Goal: Information Seeking & Learning: Learn about a topic

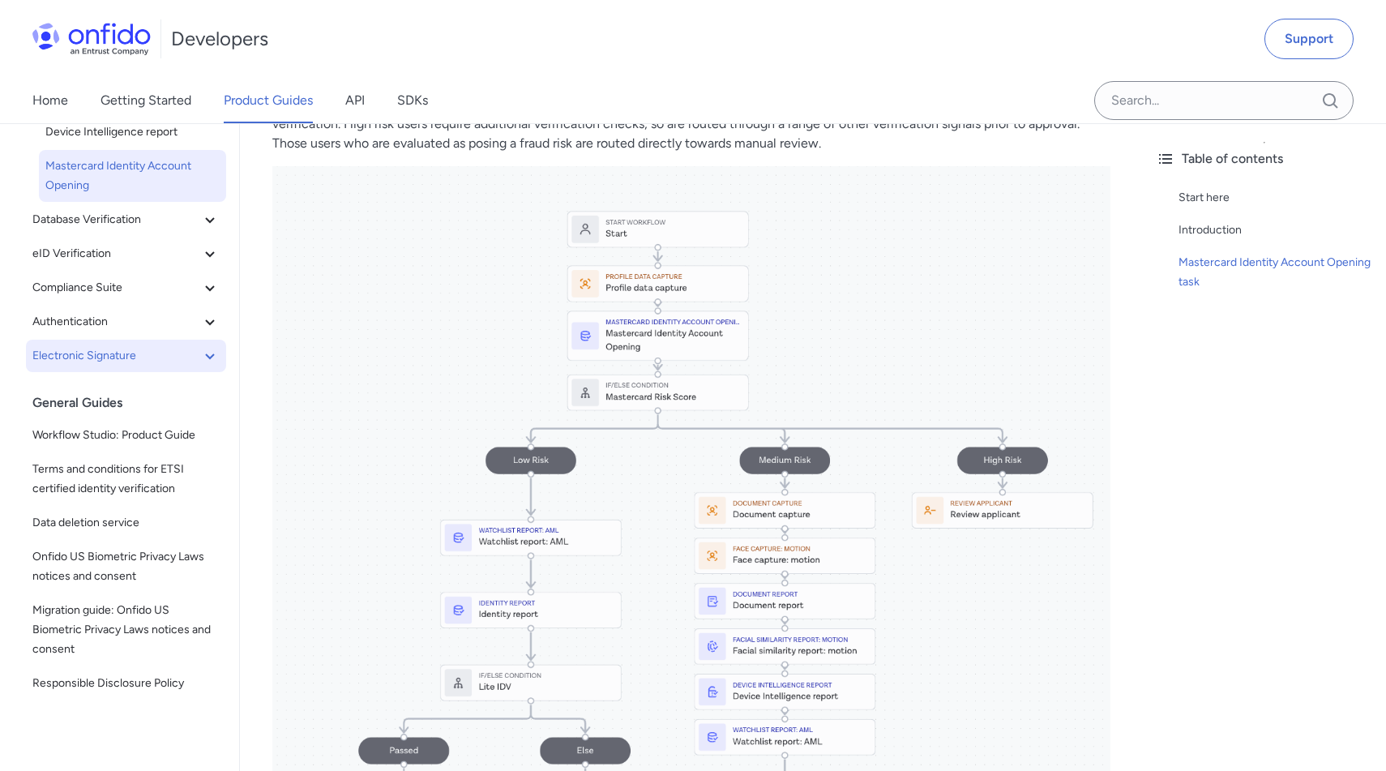
scroll to position [210, 0]
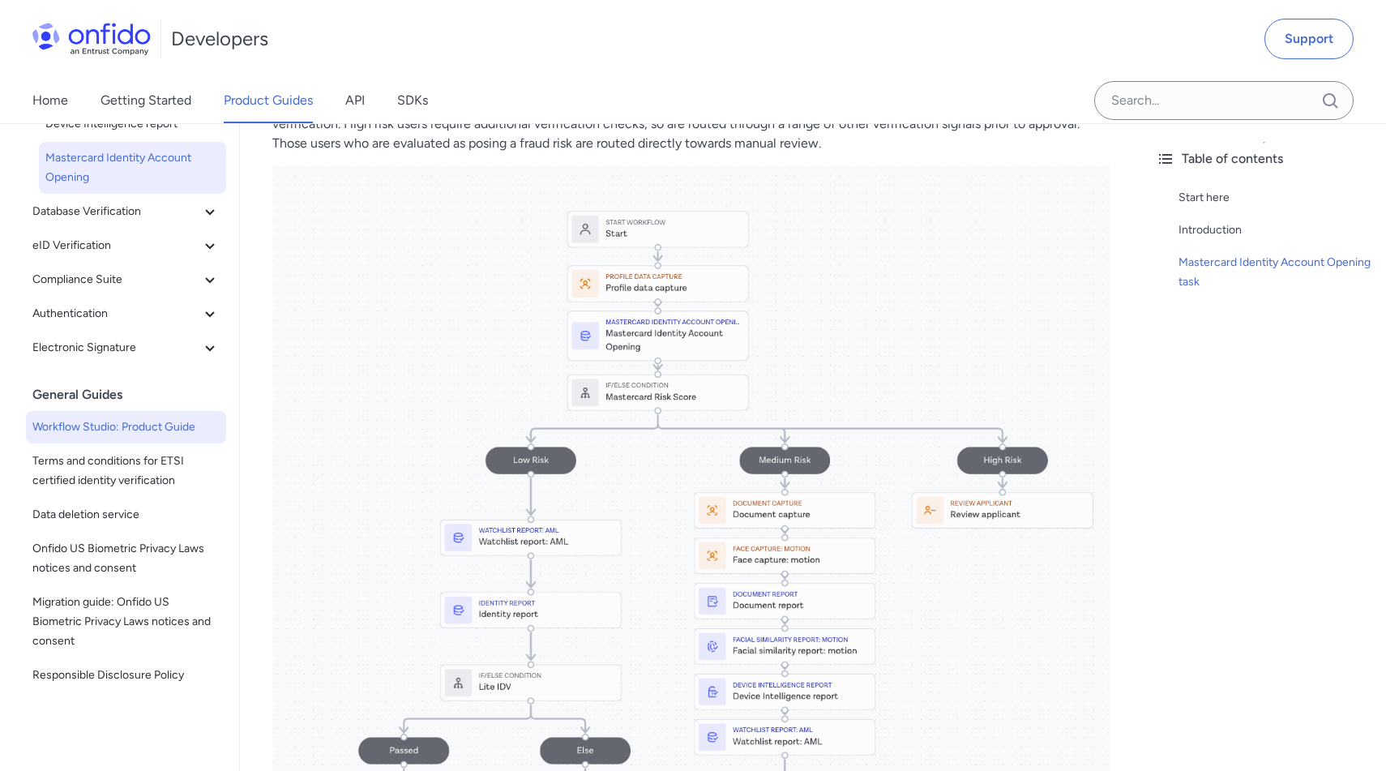
click at [123, 435] on span "Workflow Studio: Product Guide" at bounding box center [125, 427] width 187 height 19
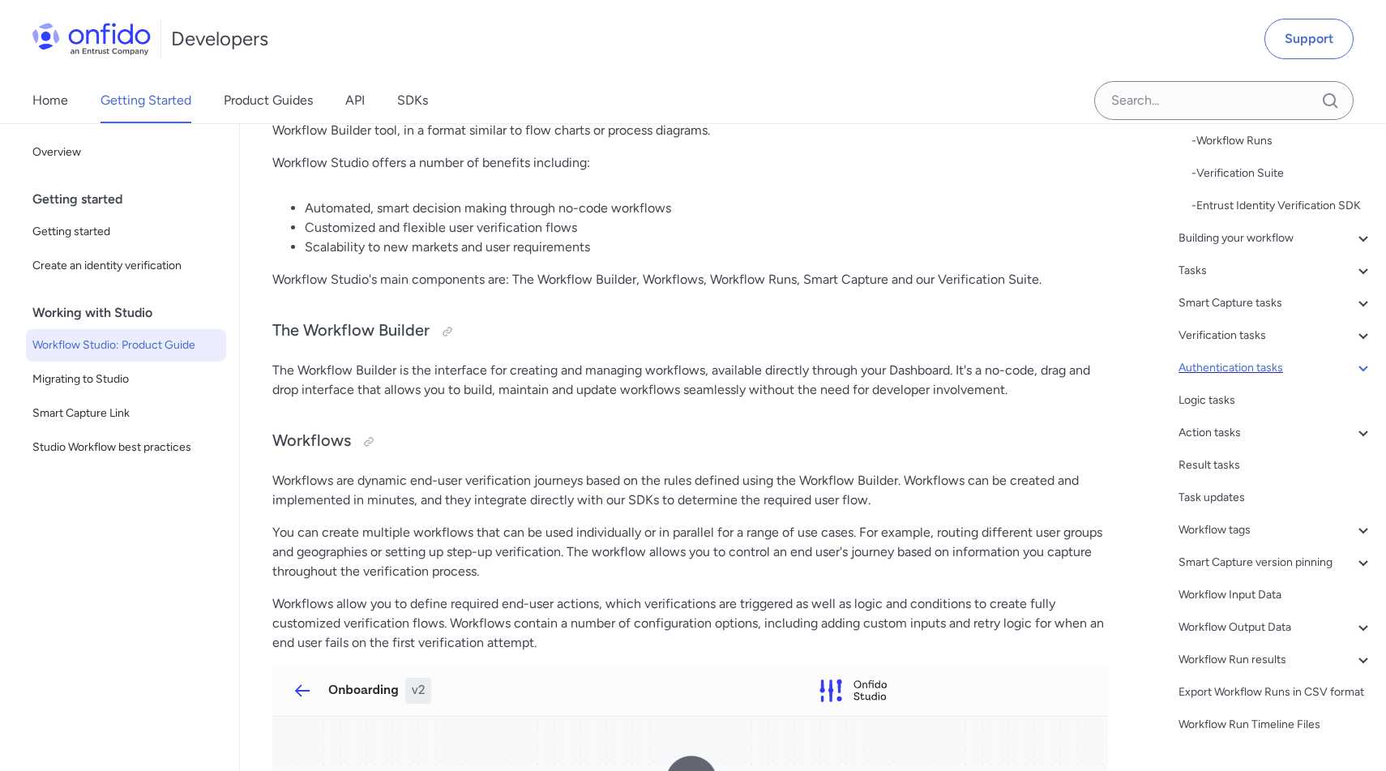
scroll to position [195, 0]
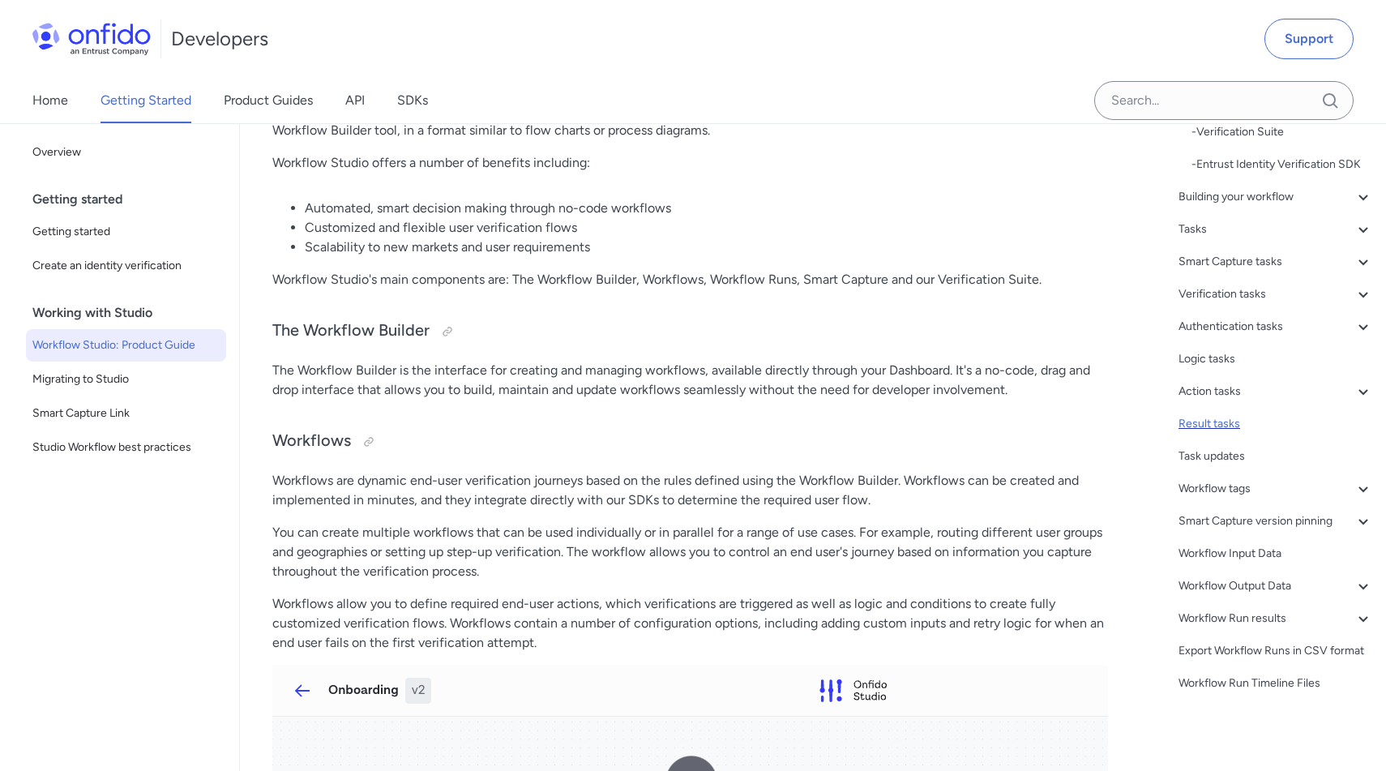
click at [1202, 422] on div "Result tasks" at bounding box center [1276, 423] width 195 height 19
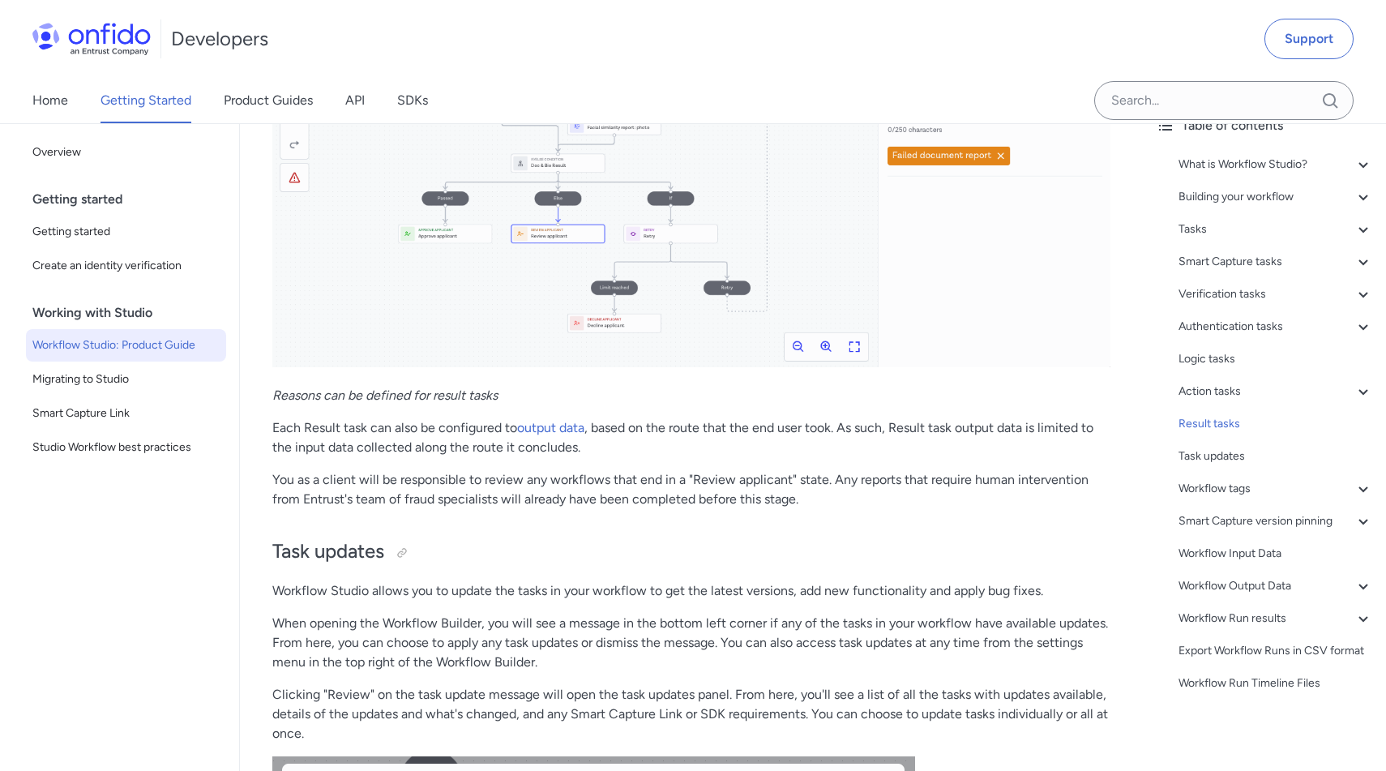
scroll to position [26369, 0]
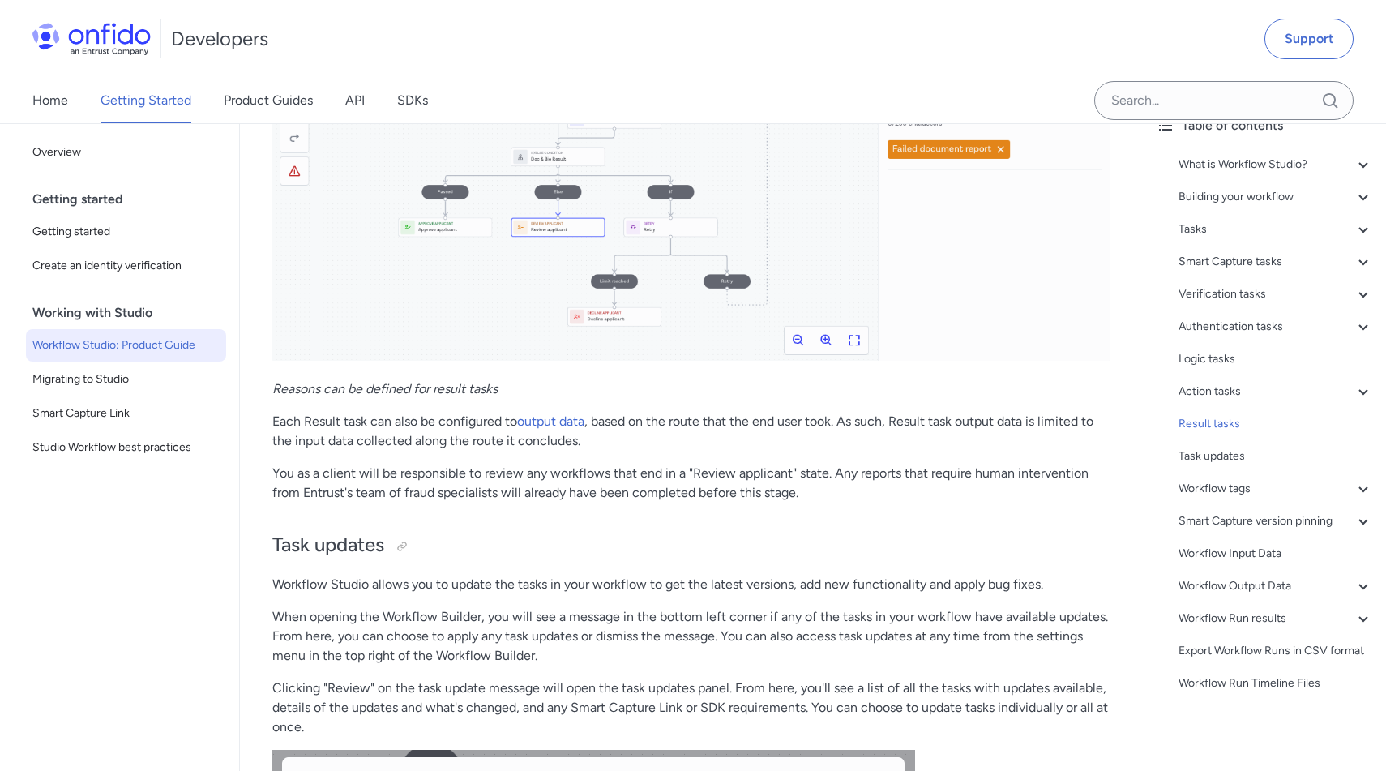
click at [833, 339] on img at bounding box center [691, 122] width 838 height 475
click at [825, 338] on img at bounding box center [691, 122] width 838 height 475
click at [853, 335] on img at bounding box center [691, 122] width 838 height 475
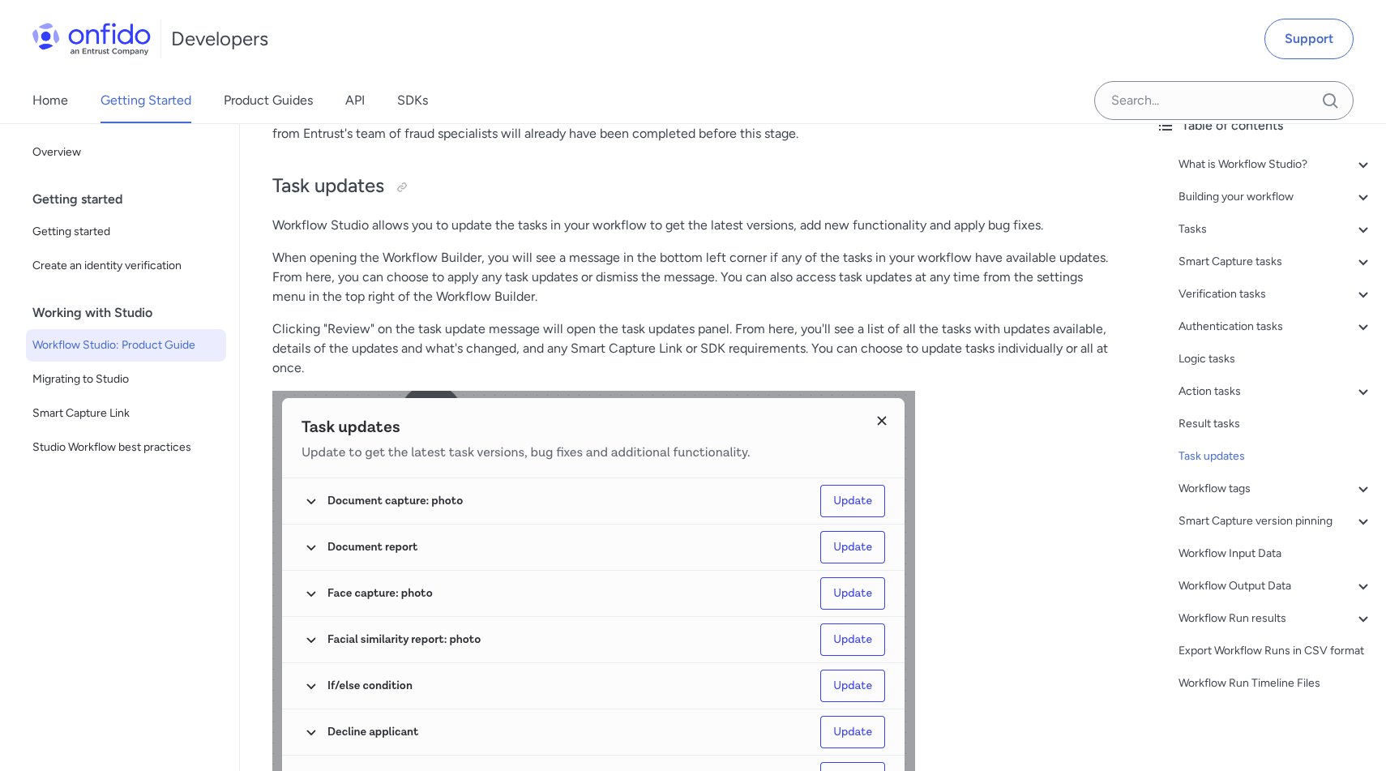
scroll to position [26726, 0]
click at [1358, 490] on icon at bounding box center [1363, 488] width 19 height 19
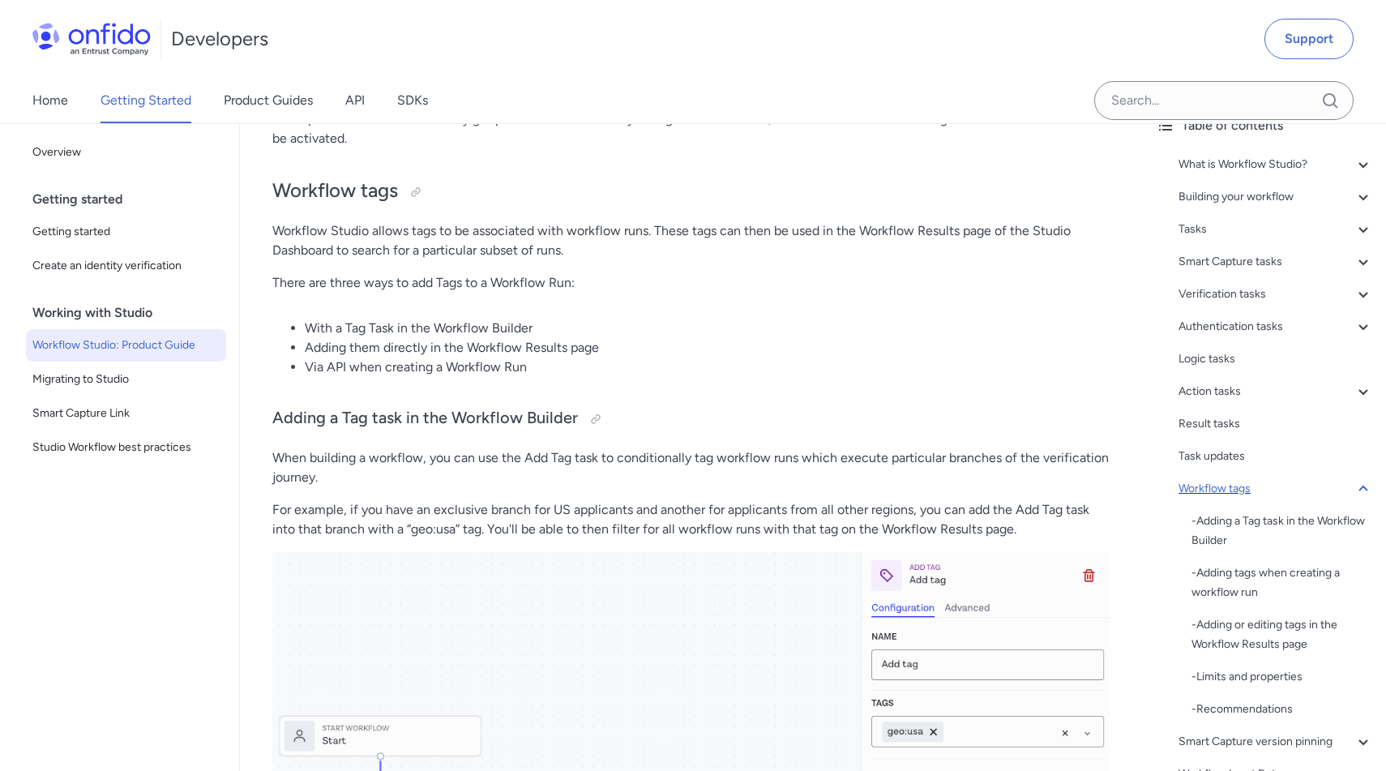
click at [1358, 490] on icon at bounding box center [1363, 488] width 19 height 19
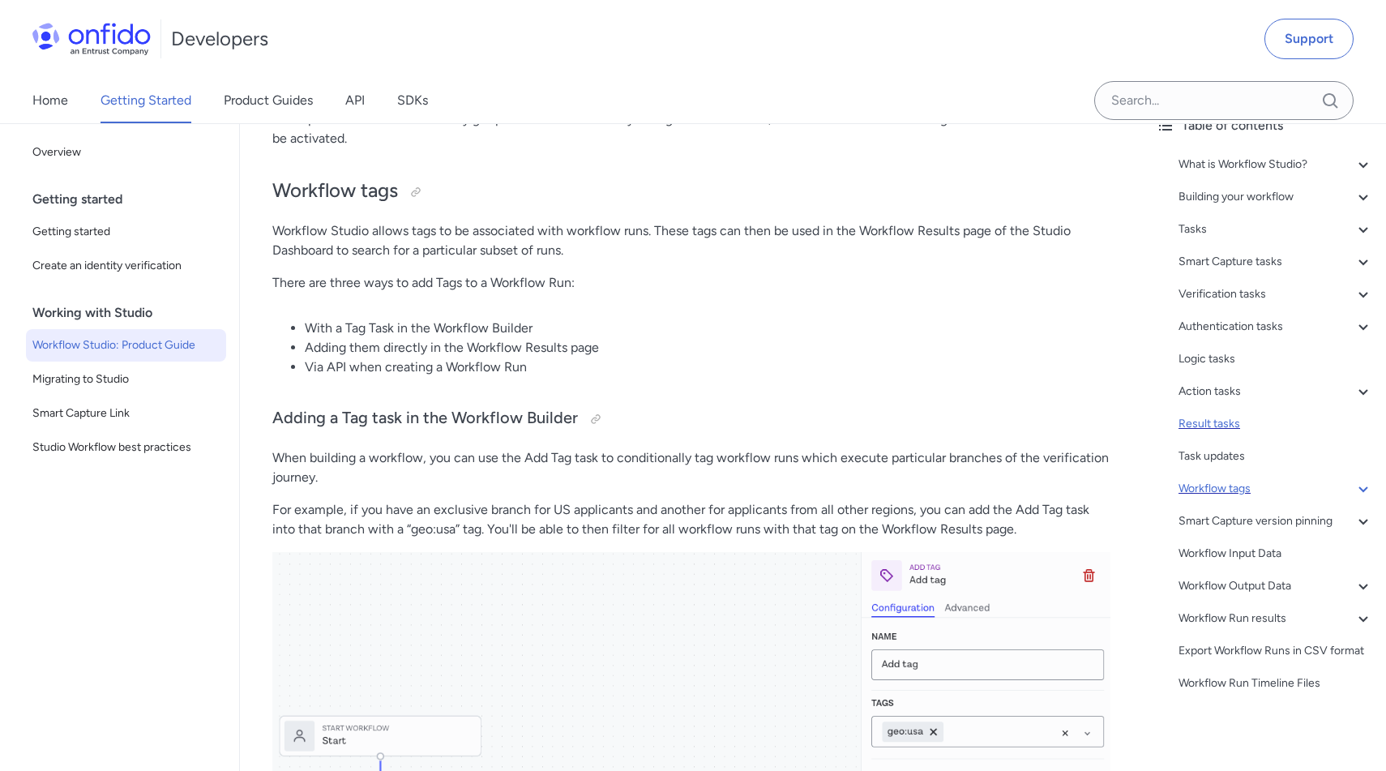
click at [1227, 427] on div "Result tasks" at bounding box center [1276, 423] width 195 height 19
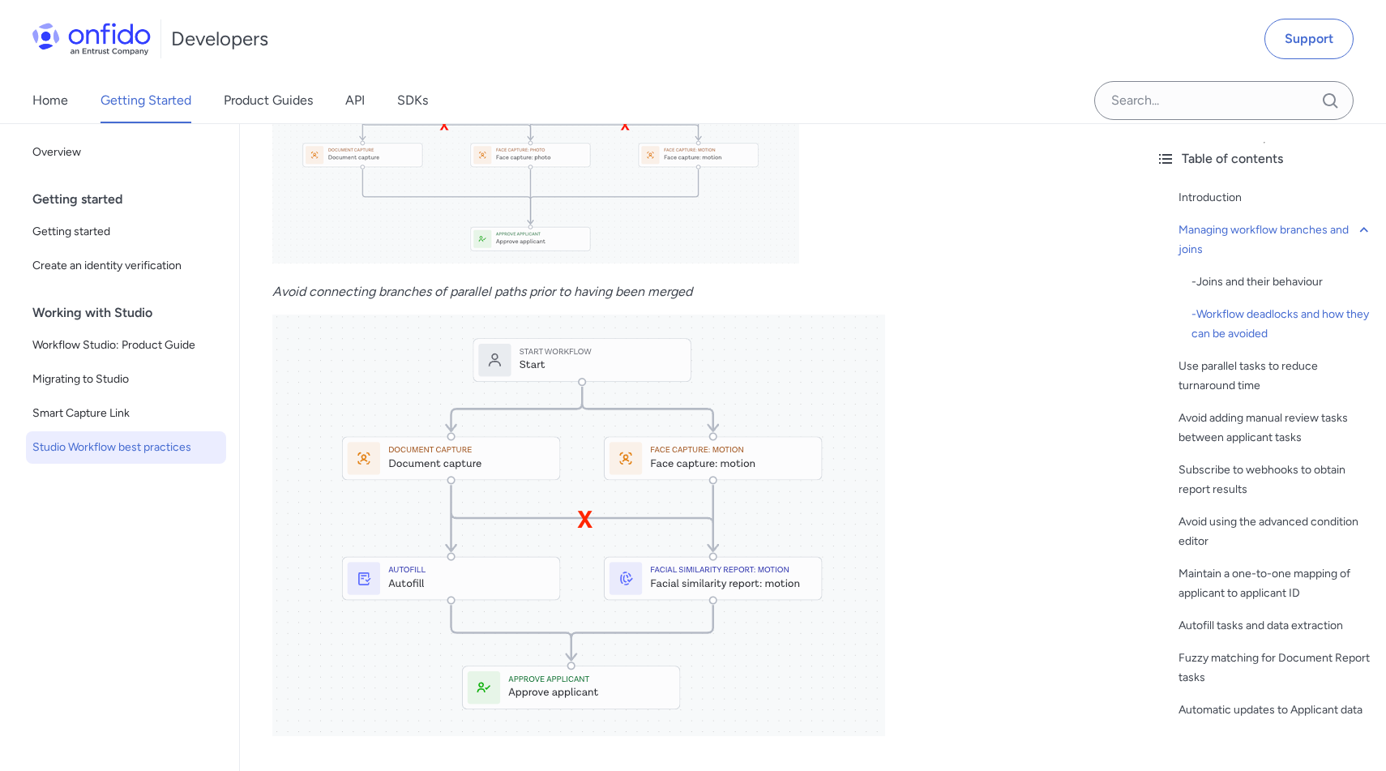
scroll to position [1865, 0]
click at [881, 588] on img at bounding box center [578, 522] width 613 height 422
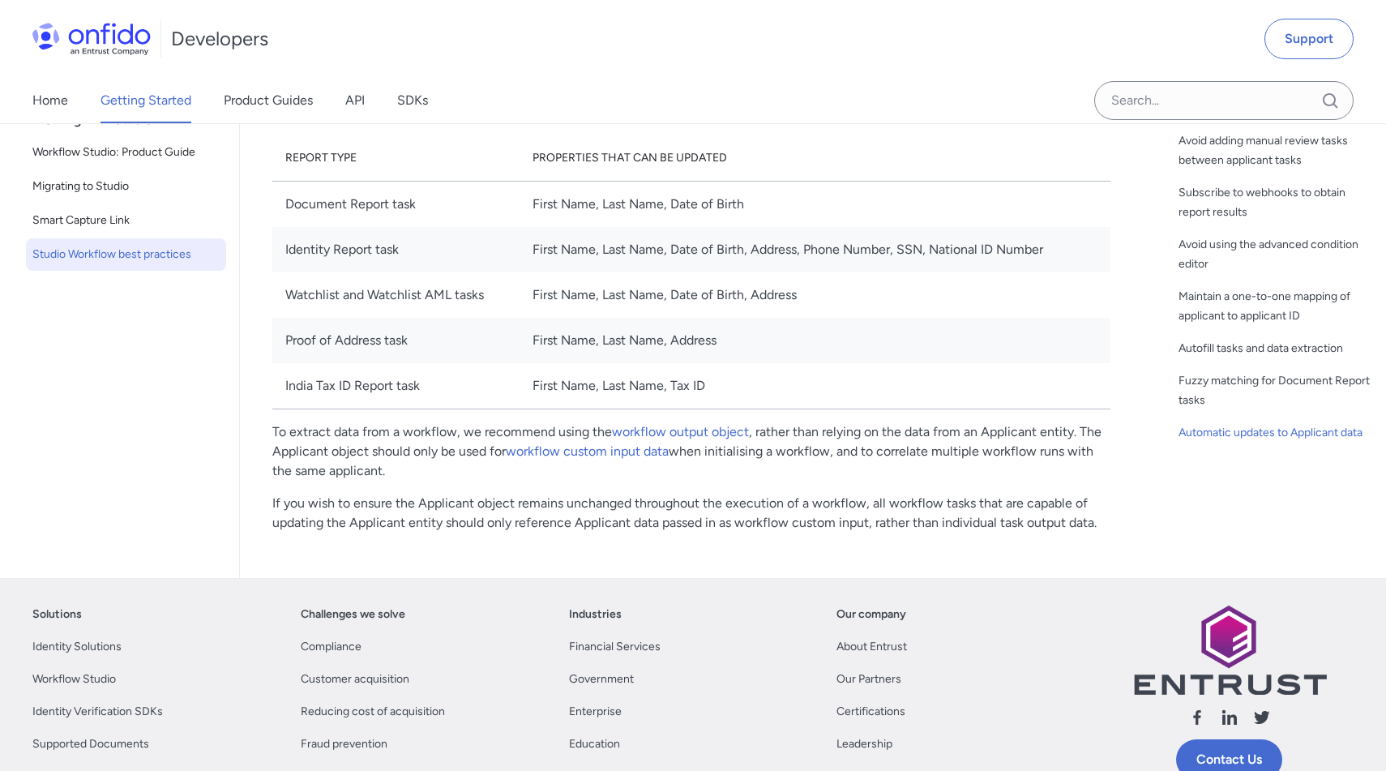
scroll to position [4333, 0]
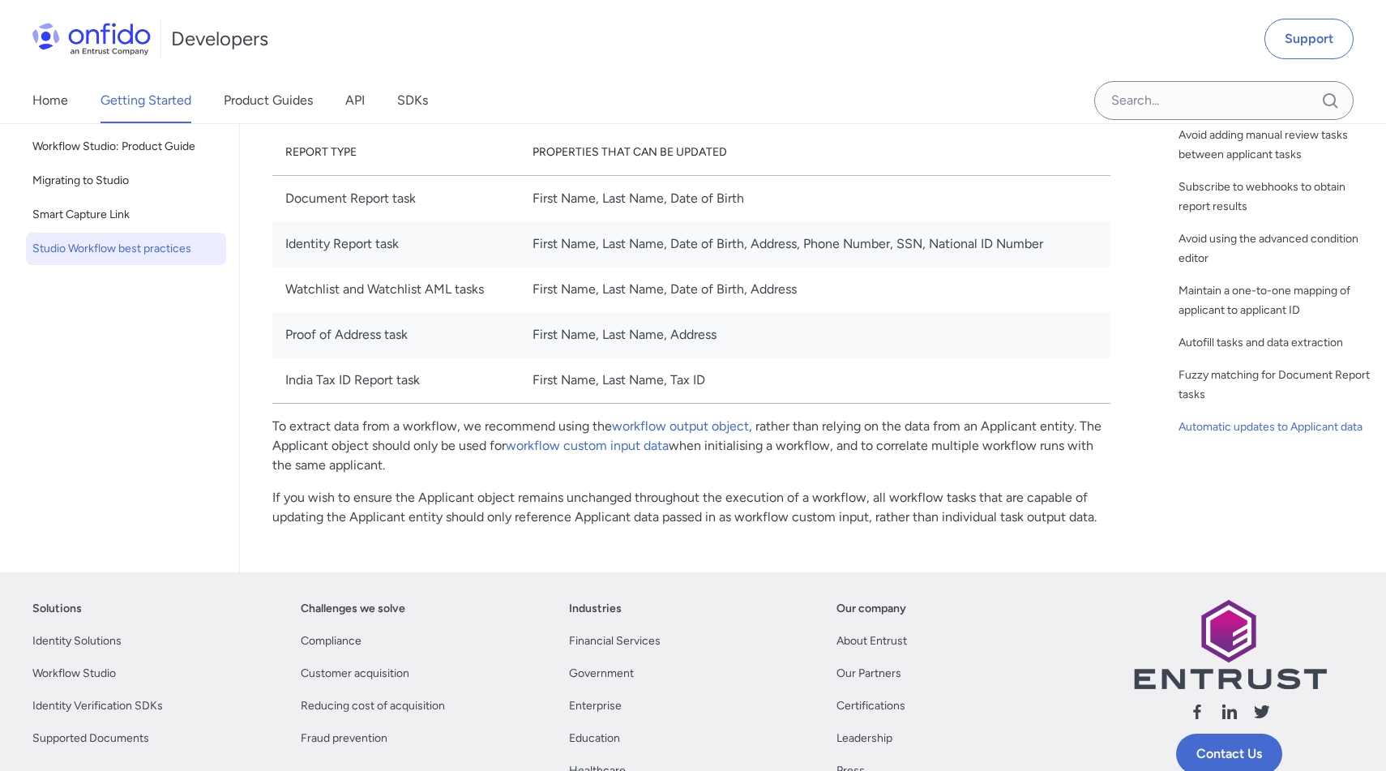
click at [282, 90] on link "Product Guides" at bounding box center [268, 100] width 89 height 45
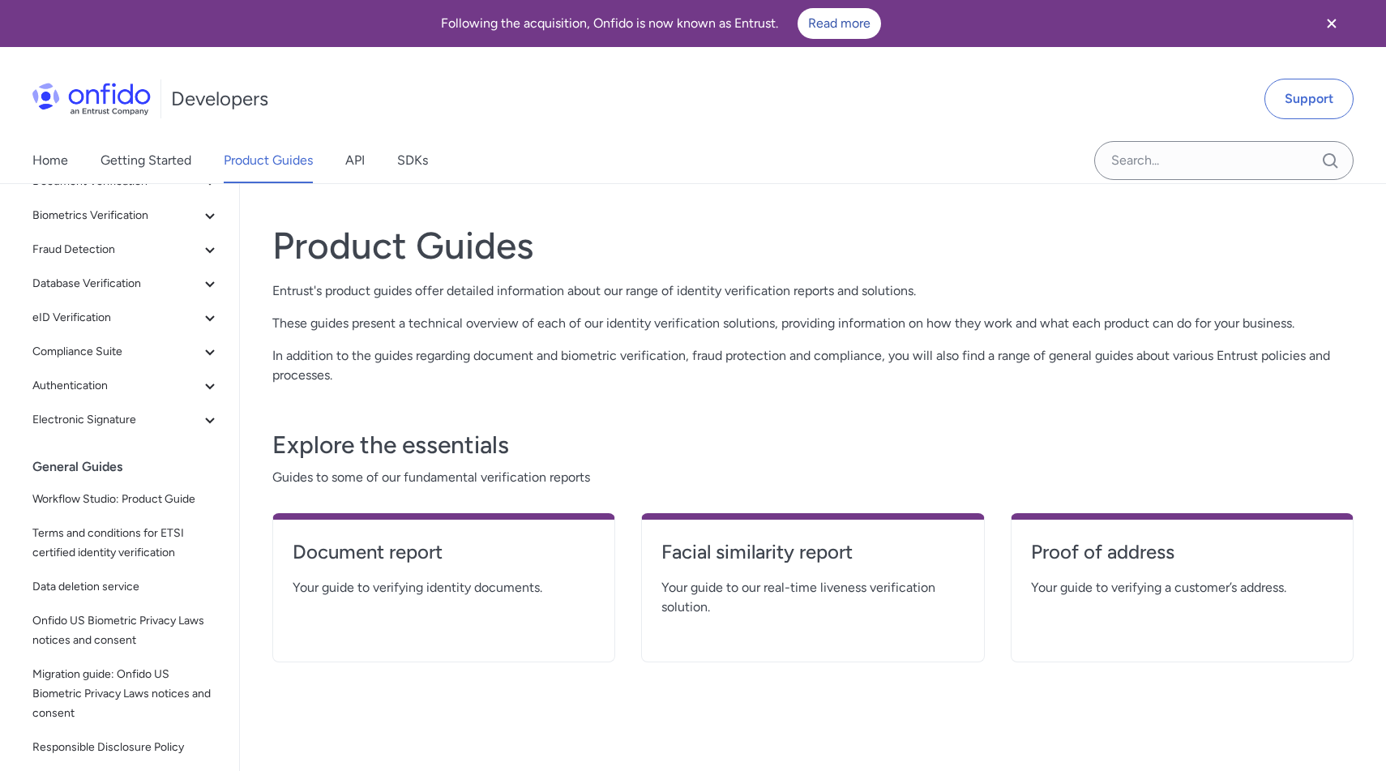
scroll to position [122, 0]
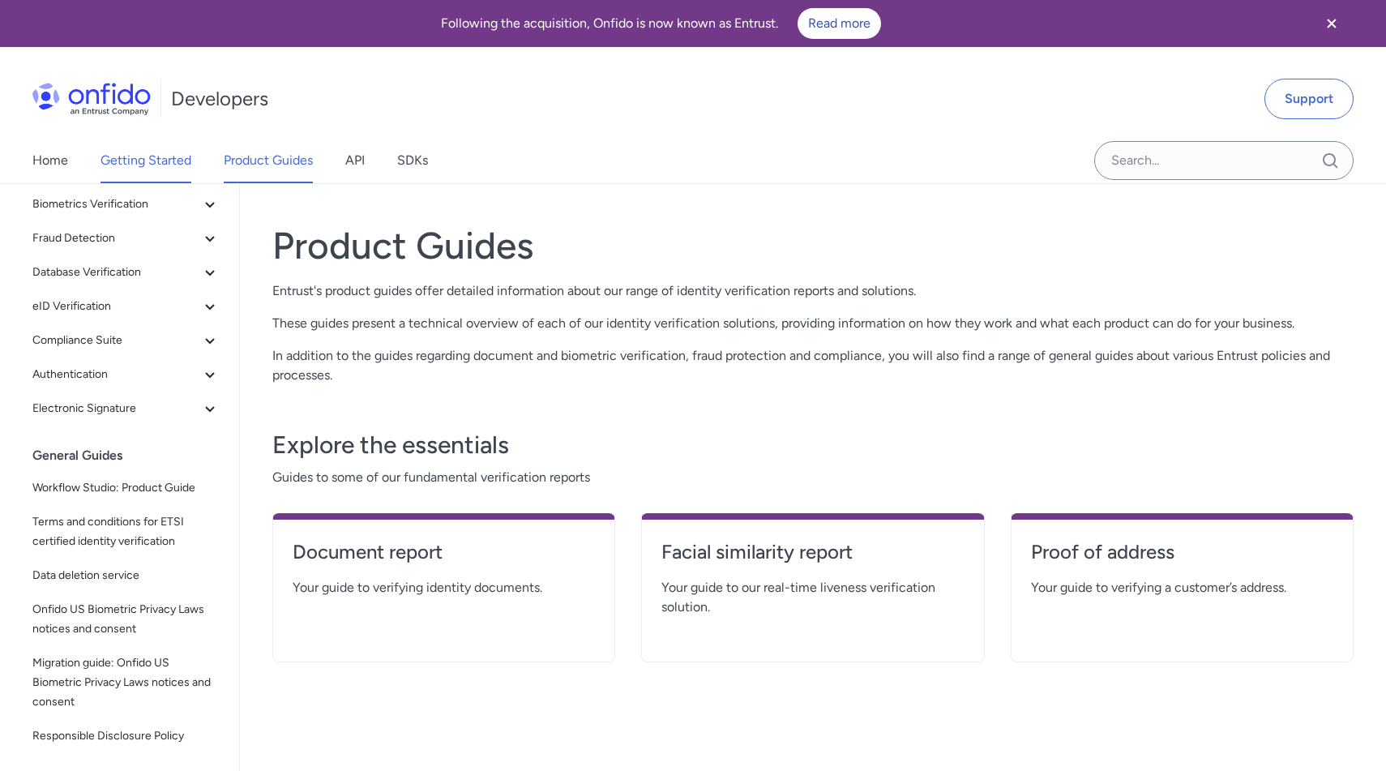
click at [161, 161] on link "Getting Started" at bounding box center [146, 160] width 91 height 45
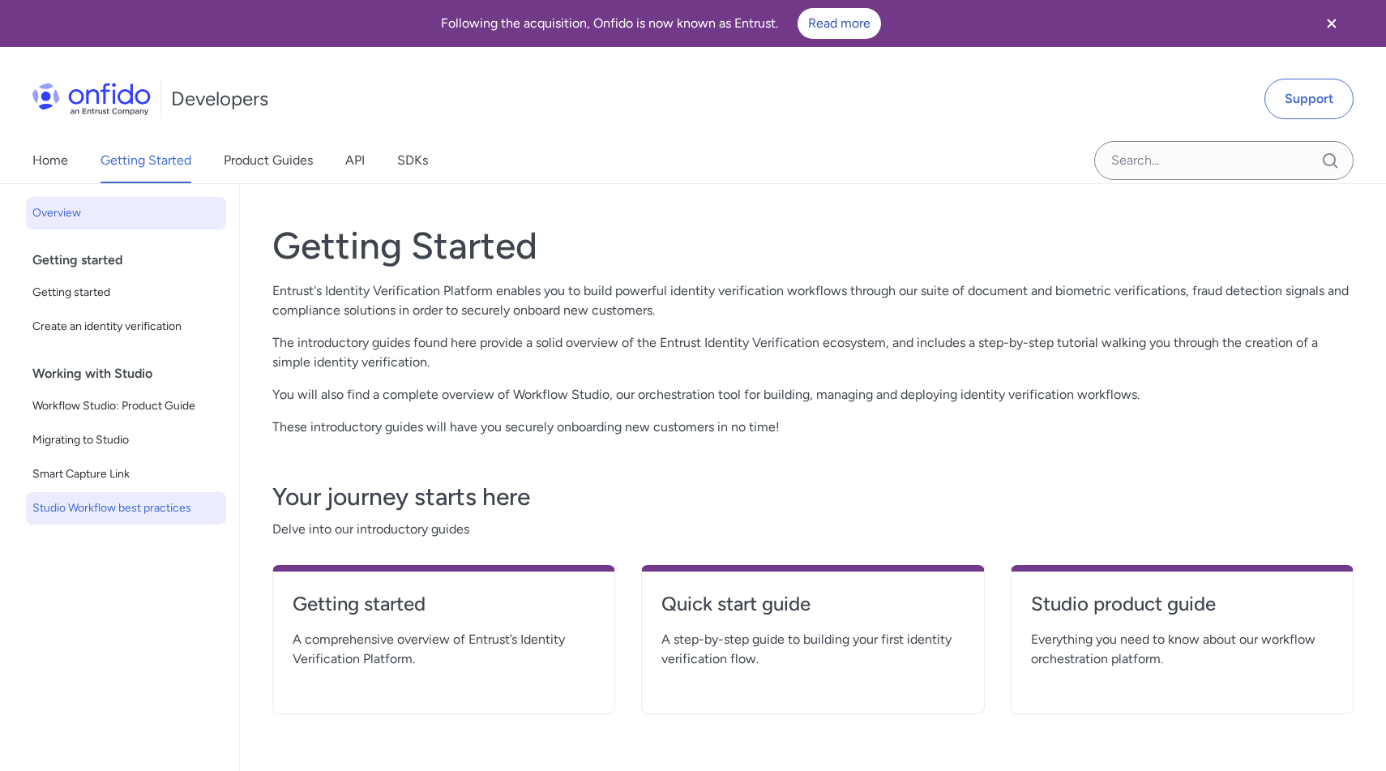
click at [126, 502] on span "Studio Workflow best practices" at bounding box center [125, 508] width 187 height 19
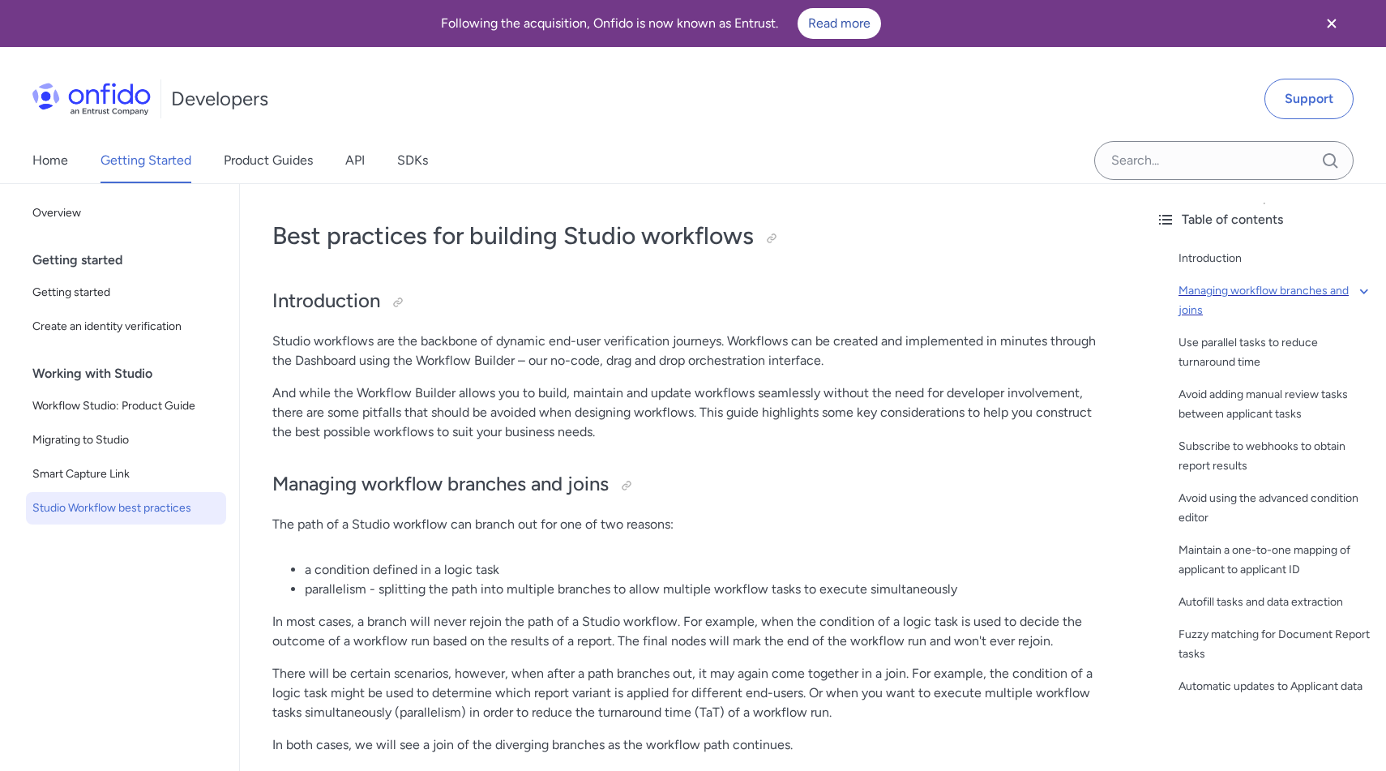
click at [1360, 291] on icon at bounding box center [1365, 290] width 18 height 19
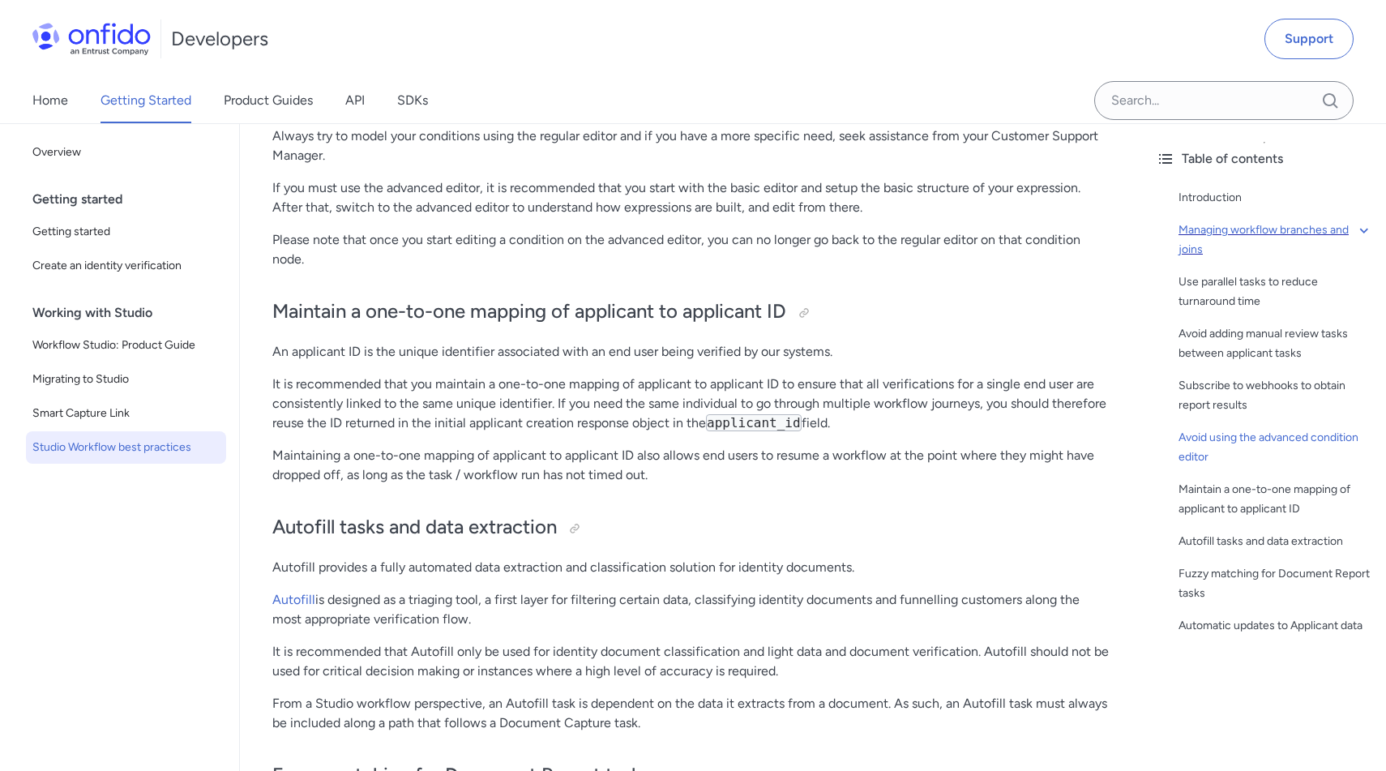
scroll to position [3153, 0]
click at [106, 413] on span "Smart Capture Link" at bounding box center [125, 413] width 187 height 19
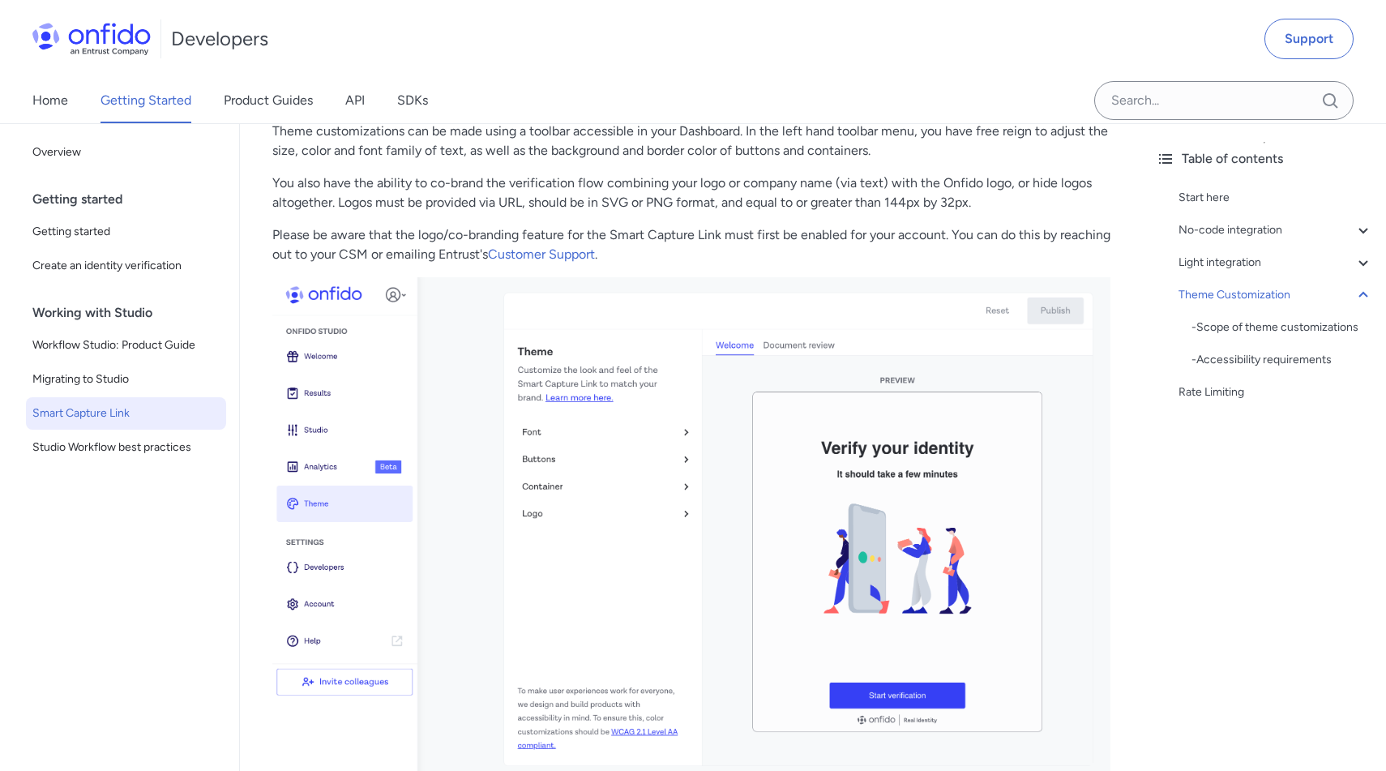
scroll to position [4542, 0]
